Goal: Complete application form

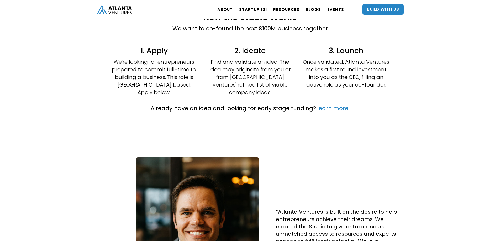
scroll to position [52, 0]
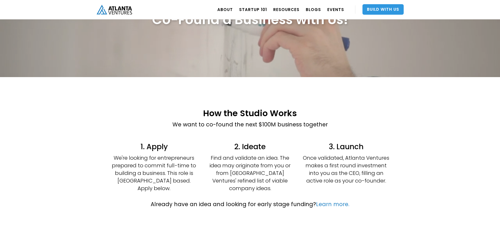
click at [384, 8] on link "Build With Us" at bounding box center [382, 9] width 41 height 10
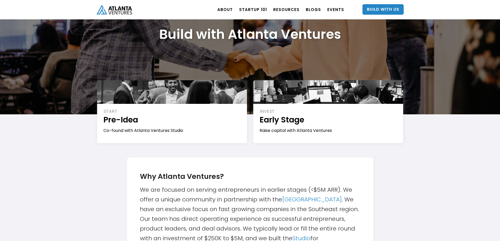
scroll to position [79, 0]
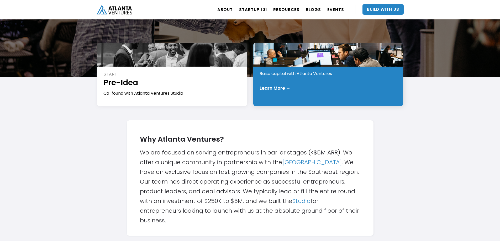
click at [323, 95] on div "INVEST Early Stage Raise capital with Atlanta Ventures Learn More →" at bounding box center [328, 74] width 150 height 63
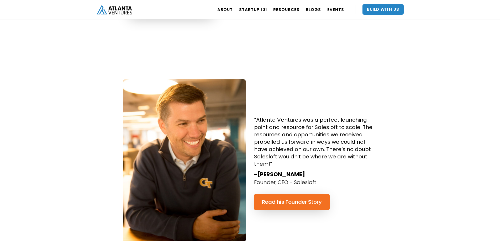
scroll to position [498, 0]
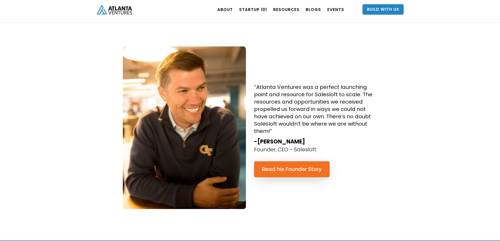
click at [303, 152] on p "Founder, CEO – Salesloft" at bounding box center [285, 150] width 62 height 8
copy p "Salesloft"
click at [422, 75] on div "“Atlanta Ventures was a perfect launching point and resource for Salesloft to s…" at bounding box center [250, 132] width 500 height 218
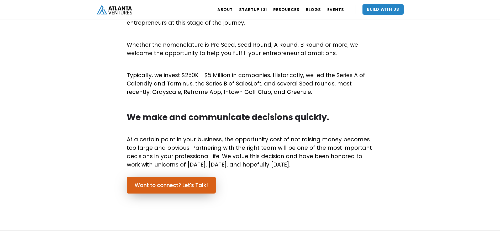
scroll to position [353, 0]
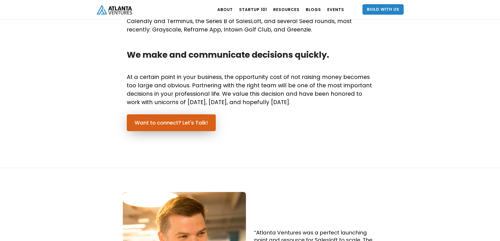
click at [173, 127] on link "Want to connect? Let's Talk!" at bounding box center [171, 122] width 89 height 17
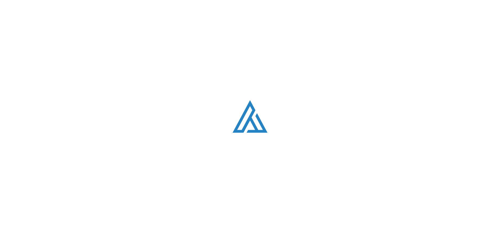
scroll to position [1488, 0]
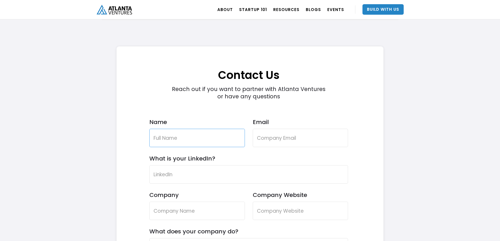
click at [202, 137] on input "Name" at bounding box center [196, 138] width 95 height 18
type input "Toan Nguyen"
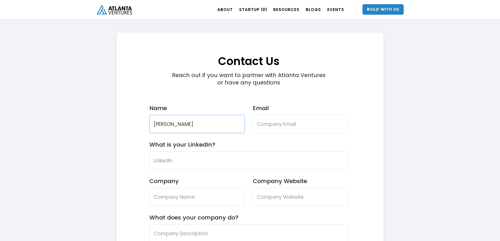
scroll to position [1514, 0]
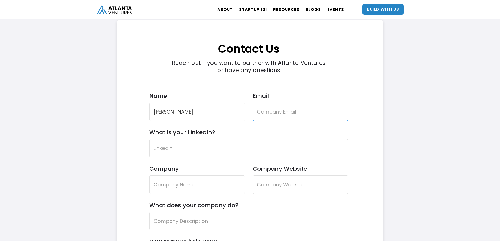
click at [271, 107] on input "Email" at bounding box center [300, 112] width 95 height 18
type input "tnguyen7997@yahoo.com"
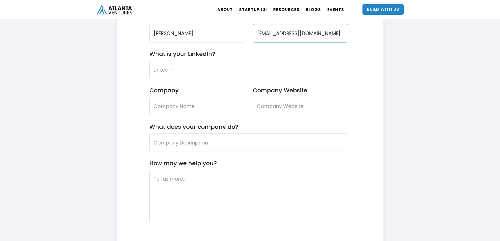
scroll to position [1593, 0]
click at [172, 71] on input "What is your LinkedIn?" at bounding box center [248, 69] width 199 height 18
paste input "https://www.linkedin.com/in/toan-nguyen-a1980a72/"
type input "https://www.linkedin.com/in/toan-nguyen-a1980a72/"
click at [175, 108] on input "Company" at bounding box center [196, 106] width 95 height 18
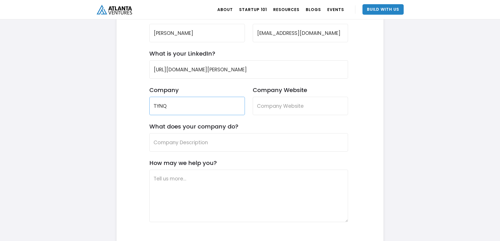
type input "TYNQ"
type input "TYMQ.io"
click at [184, 143] on input "What does your company do?" at bounding box center [248, 142] width 199 height 18
paste input "TYNQ: an all-in-one super app for salons."
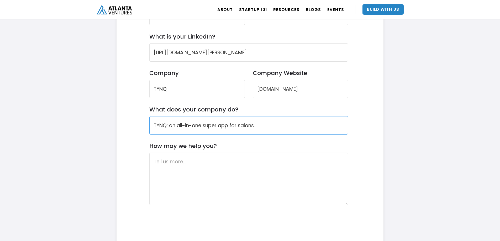
scroll to position [1619, 0]
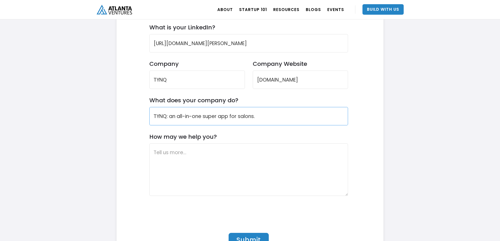
type input "TYNQ: an all-in-one super app for salons."
click at [183, 156] on textarea "How may we help you?" at bounding box center [248, 169] width 199 height 52
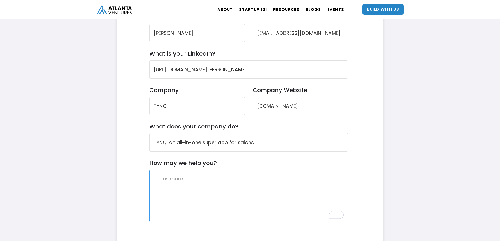
click at [175, 185] on textarea "How may we help you?" at bounding box center [248, 196] width 199 height 52
paste textarea "I am a small business owner interested in applying for support under the SSBCI …"
type textarea "I am a small business owner interested in applying for support under the SSBCI …"
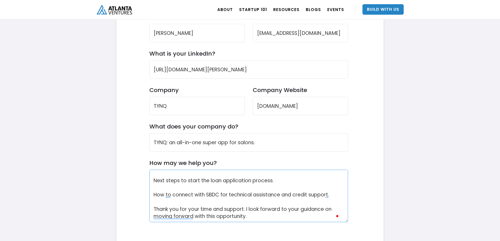
scroll to position [105, 0]
click at [245, 201] on textarea "I am a small business owner interested in applying for support under the SSBCI …" at bounding box center [248, 196] width 199 height 52
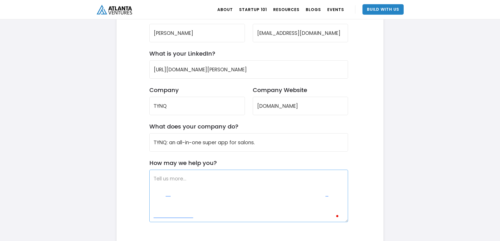
scroll to position [0, 0]
click at [201, 183] on textarea "How may we help you?" at bounding box center [248, 196] width 199 height 52
paste textarea "I would like guidance on utilizing the technical assistance resources available…"
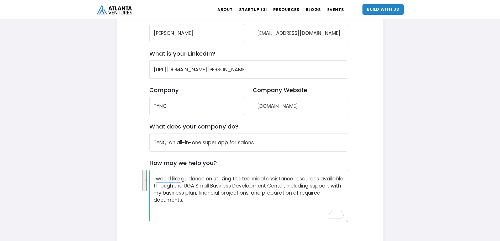
drag, startPoint x: 179, startPoint y: 185, endPoint x: 283, endPoint y: 200, distance: 105.5
click at [283, 201] on textarea "I would like guidance on utilizing the technical assistance resources available…" at bounding box center [248, 196] width 199 height 52
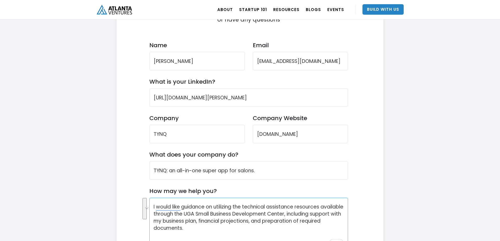
scroll to position [1619, 0]
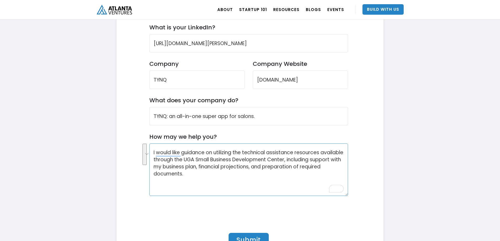
drag, startPoint x: 238, startPoint y: 178, endPoint x: 227, endPoint y: 178, distance: 11.5
click at [238, 178] on textarea "I would like guidance on utilizing the technical assistance resources available…" at bounding box center [248, 169] width 199 height 52
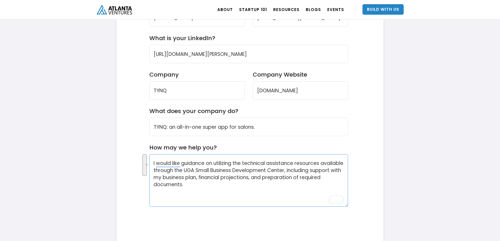
scroll to position [1514, 0]
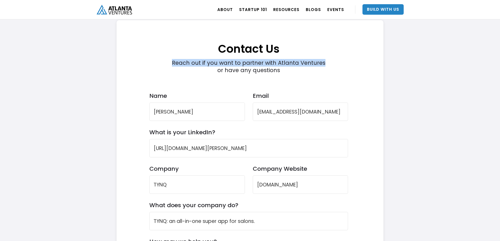
drag, startPoint x: 170, startPoint y: 64, endPoint x: 320, endPoint y: 66, distance: 149.2
click at [320, 66] on div "Reach out if you want to partner with Atlanta Ventures or have any questions" at bounding box center [248, 66] width 159 height 15
copy div "Reach out if you want to partner with Atlanta Ventures"
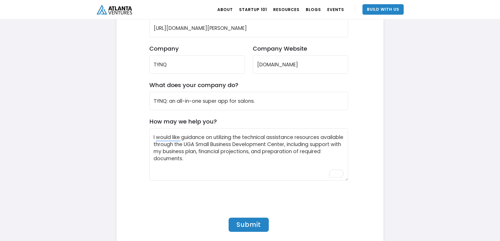
scroll to position [1672, 0]
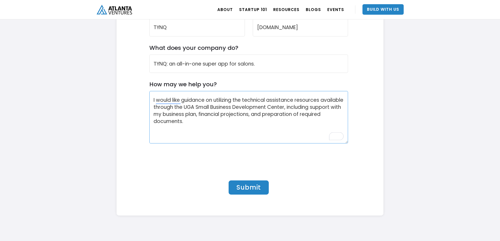
click at [224, 116] on textarea "I would like guidance on utilizing the technical assistance resources available…" at bounding box center [248, 117] width 199 height 52
paste textarea "Reach out if you want to partner with Atlanta Ventures"
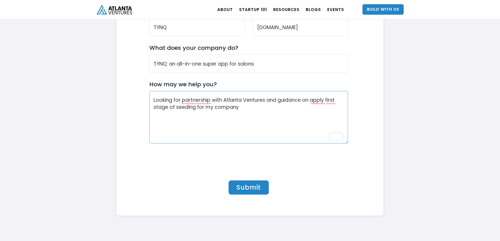
type textarea "Looking for partnership with Atlanta Ventures and guidance on apply first stage…"
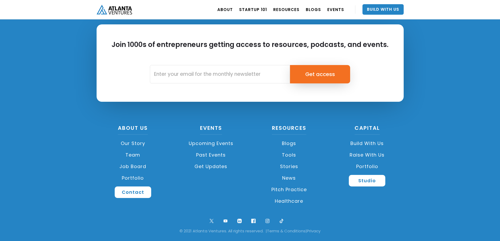
scroll to position [93, 0]
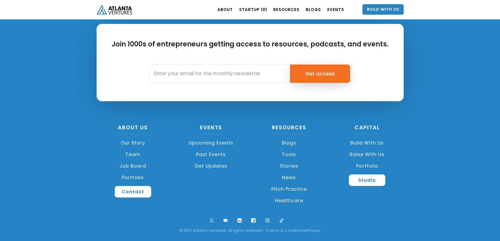
click at [218, 144] on link "Upcoming Events" at bounding box center [210, 143] width 73 height 12
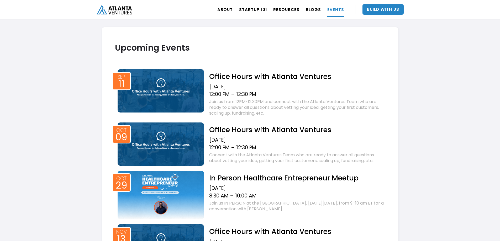
scroll to position [191, 0]
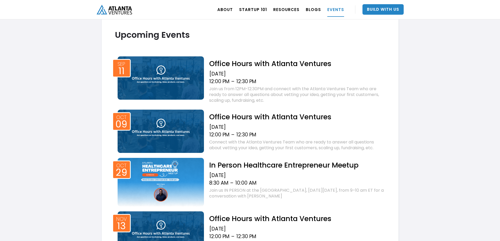
click at [169, 73] on img at bounding box center [160, 77] width 87 height 43
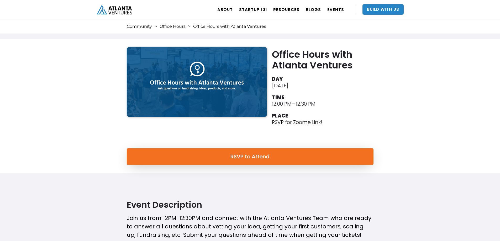
click at [399, 110] on div "Office Hours with Atlanta Ventures DAY [DATE] TIME 12:00 PM – 12:30 PM PLACE RS…" at bounding box center [250, 89] width 500 height 101
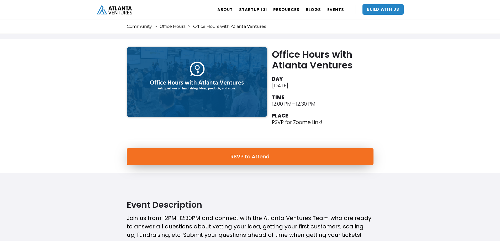
click at [285, 156] on link "RSVP to Attend" at bounding box center [250, 156] width 247 height 17
